Goal: Check status: Check status

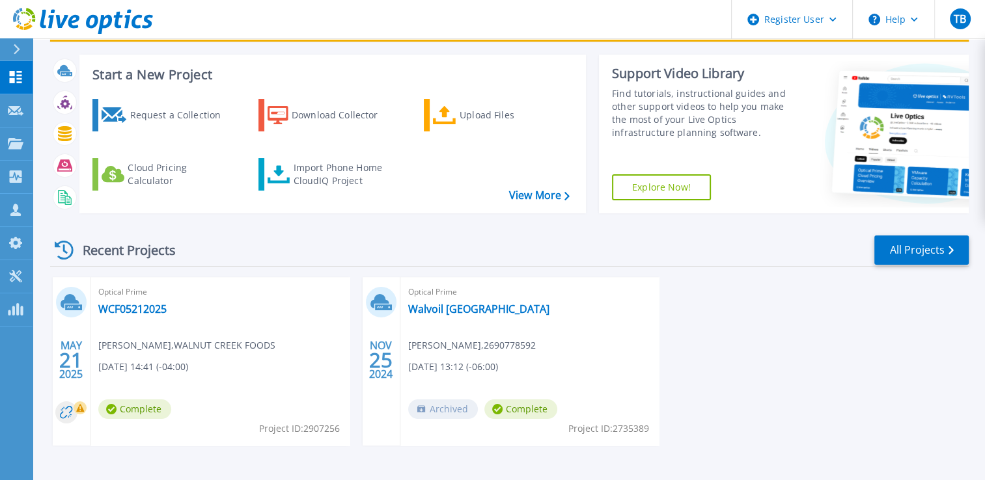
scroll to position [100, 0]
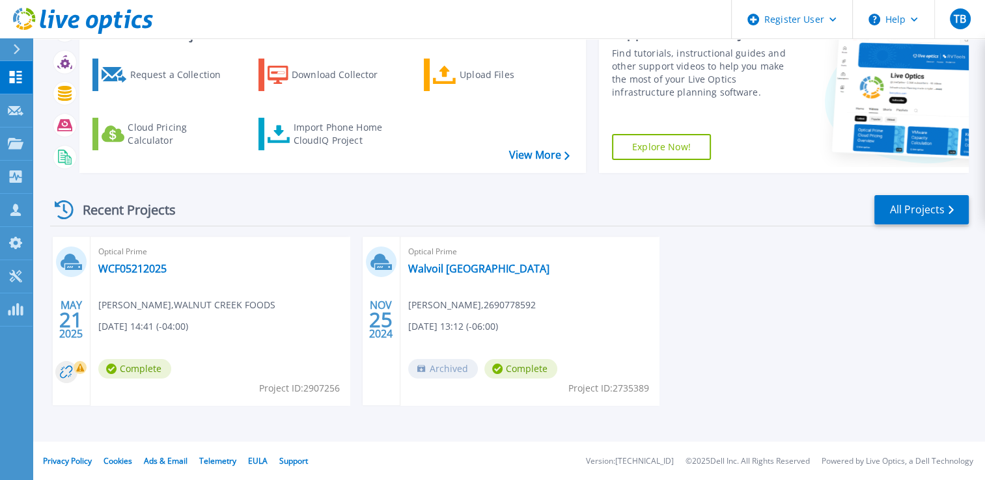
click at [126, 369] on span "Complete" at bounding box center [134, 369] width 73 height 20
click at [125, 262] on link "WCF05212025" at bounding box center [132, 268] width 68 height 13
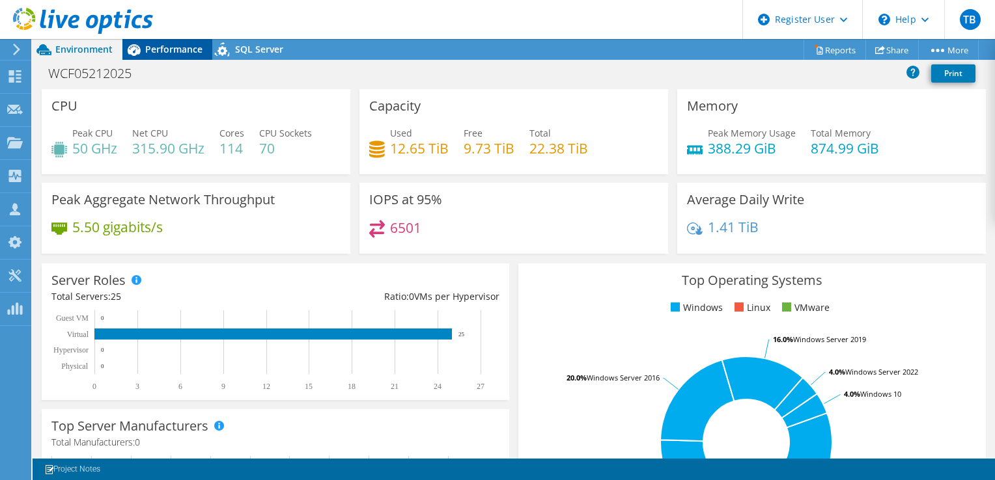
click at [173, 50] on span "Performance" at bounding box center [173, 49] width 57 height 12
